Goal: Navigation & Orientation: Find specific page/section

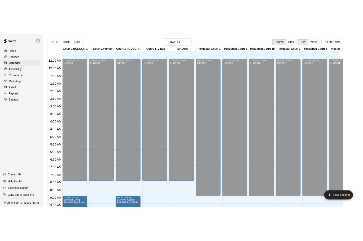
scroll to position [126, 0]
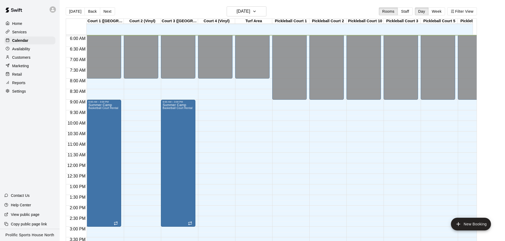
click at [56, 12] on div at bounding box center [53, 9] width 11 height 11
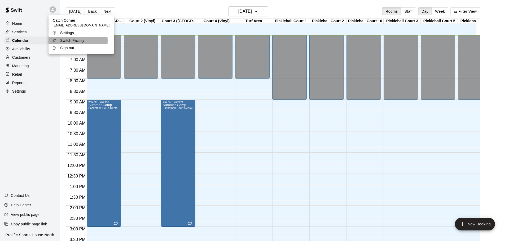
click at [61, 41] on p "Switch Facility" at bounding box center [72, 40] width 24 height 5
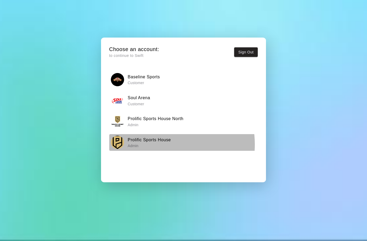
click at [158, 145] on p "Admin" at bounding box center [149, 145] width 43 height 5
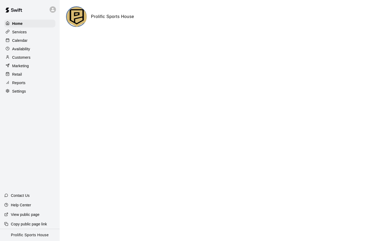
click at [23, 42] on p "Calendar" at bounding box center [19, 40] width 15 height 5
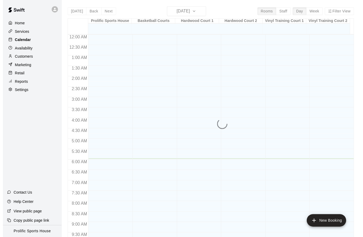
scroll to position [126, 0]
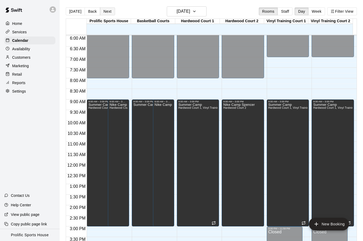
click at [104, 11] on button "Next" at bounding box center [107, 11] width 15 height 8
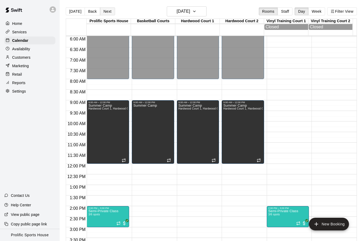
click at [105, 14] on button "Next" at bounding box center [107, 11] width 15 height 8
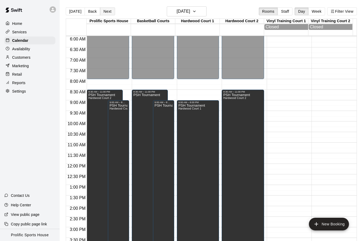
click at [105, 9] on button "Next" at bounding box center [107, 11] width 15 height 8
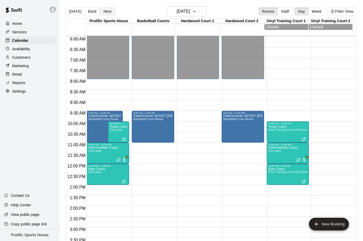
click at [108, 11] on button "Next" at bounding box center [107, 11] width 15 height 8
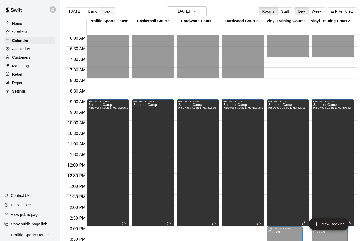
click at [107, 9] on button "Next" at bounding box center [107, 11] width 15 height 8
click at [107, 12] on button "Next" at bounding box center [107, 11] width 15 height 8
click at [105, 10] on button "Next" at bounding box center [107, 11] width 15 height 8
click at [103, 10] on button "Next" at bounding box center [107, 11] width 15 height 8
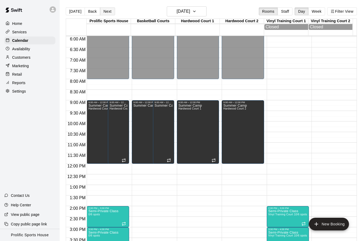
click at [104, 11] on button "Next" at bounding box center [107, 11] width 15 height 8
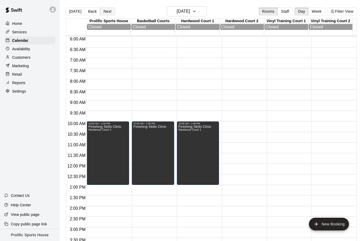
click at [107, 10] on button "Next" at bounding box center [107, 11] width 15 height 8
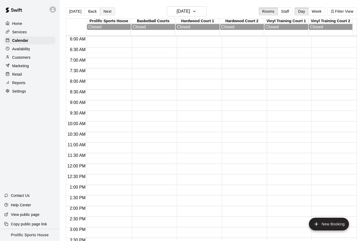
click at [107, 9] on button "Next" at bounding box center [107, 11] width 15 height 8
click at [107, 11] on button "Next" at bounding box center [107, 11] width 15 height 8
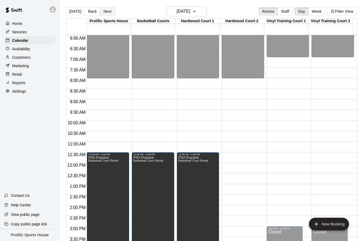
click at [109, 8] on button "Next" at bounding box center [107, 11] width 15 height 8
click at [106, 12] on button "Next" at bounding box center [107, 11] width 15 height 8
click at [51, 6] on div at bounding box center [53, 9] width 11 height 11
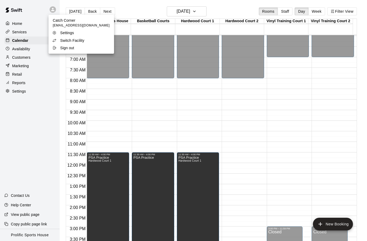
click at [72, 39] on p "Switch Facility" at bounding box center [72, 40] width 24 height 5
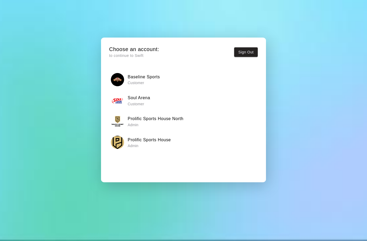
click at [161, 121] on h6 "Prolific Sports House North" at bounding box center [156, 119] width 56 height 7
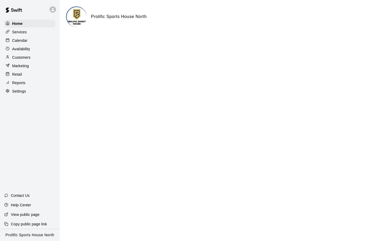
click at [35, 41] on div "Calendar" at bounding box center [29, 41] width 51 height 8
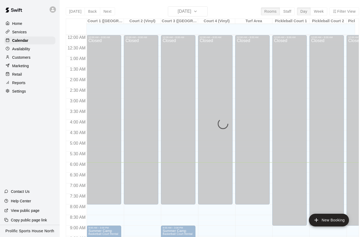
scroll to position [128, 0]
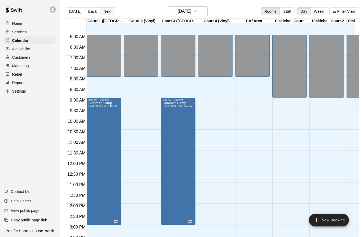
click at [109, 13] on button "Next" at bounding box center [107, 11] width 15 height 8
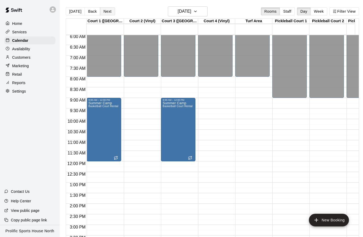
click at [105, 11] on button "Next" at bounding box center [107, 11] width 15 height 8
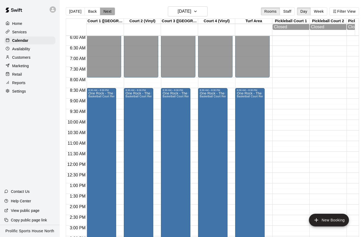
click at [107, 11] on button "Next" at bounding box center [107, 11] width 15 height 8
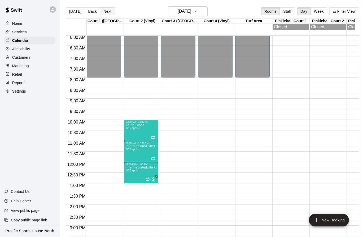
click at [109, 8] on button "Next" at bounding box center [107, 11] width 15 height 8
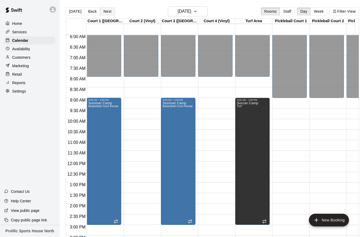
click at [108, 11] on button "Next" at bounding box center [107, 11] width 15 height 8
click at [105, 13] on button "Next" at bounding box center [107, 11] width 15 height 8
click at [108, 9] on button "Next" at bounding box center [107, 11] width 15 height 8
click at [105, 10] on button "Next" at bounding box center [107, 11] width 15 height 8
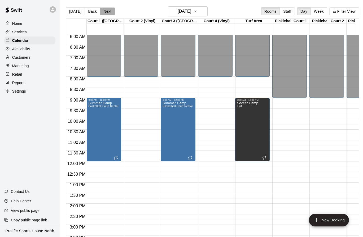
click at [100, 8] on button "Next" at bounding box center [107, 11] width 15 height 8
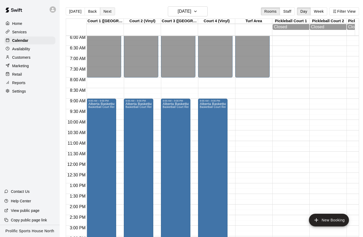
click at [106, 8] on button "Next" at bounding box center [107, 11] width 15 height 8
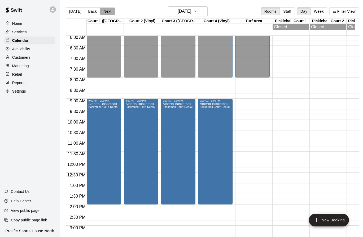
click at [110, 9] on button "Next" at bounding box center [107, 11] width 15 height 8
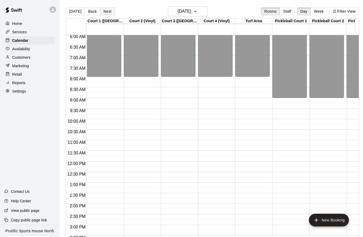
click at [105, 11] on button "Next" at bounding box center [107, 11] width 15 height 8
click at [108, 11] on button "Next" at bounding box center [107, 11] width 15 height 8
click at [109, 12] on button "Next" at bounding box center [107, 11] width 15 height 8
